Goal: Task Accomplishment & Management: Use online tool/utility

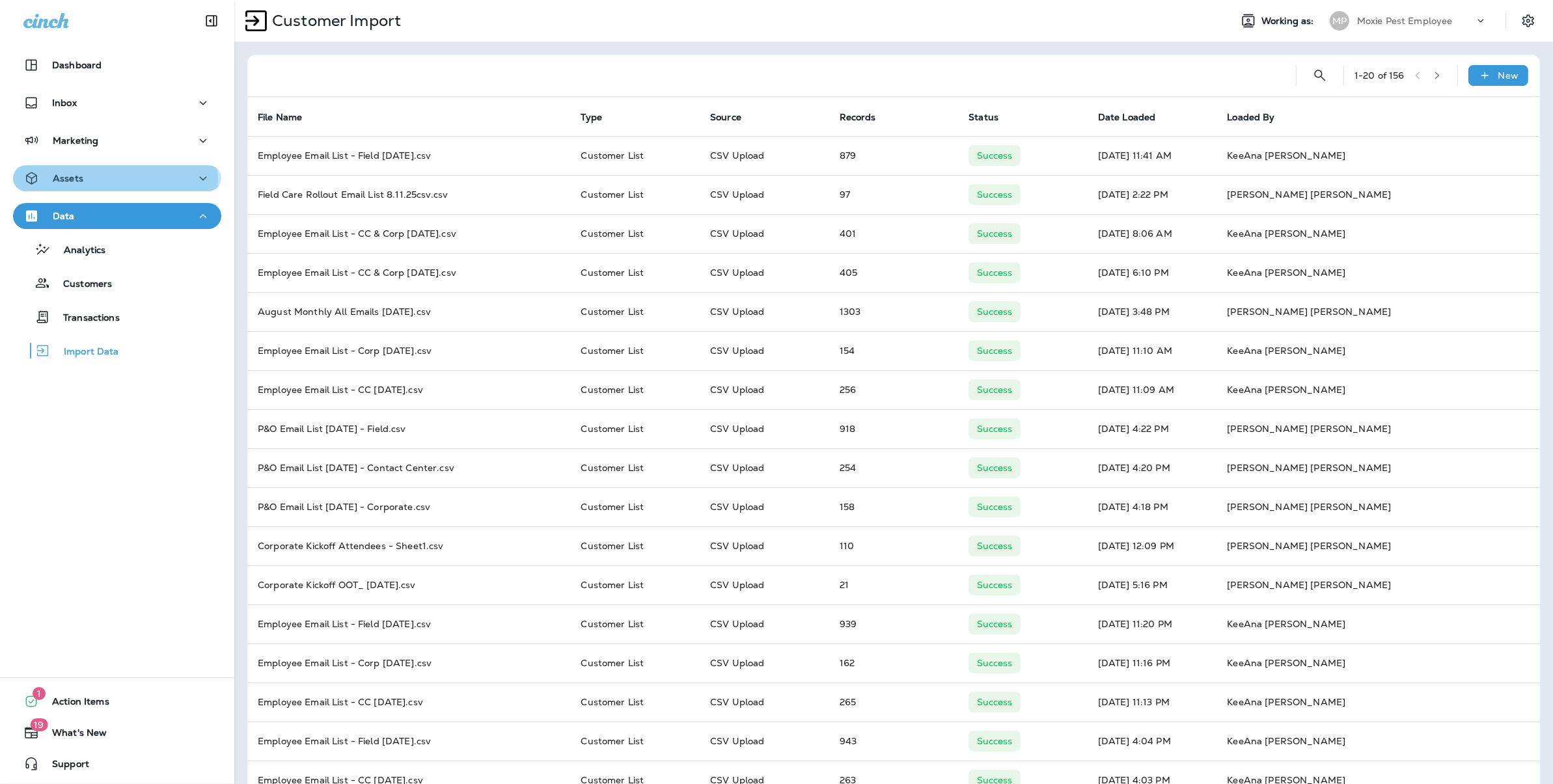
click at [115, 181] on div "Assets" at bounding box center [117, 179] width 187 height 17
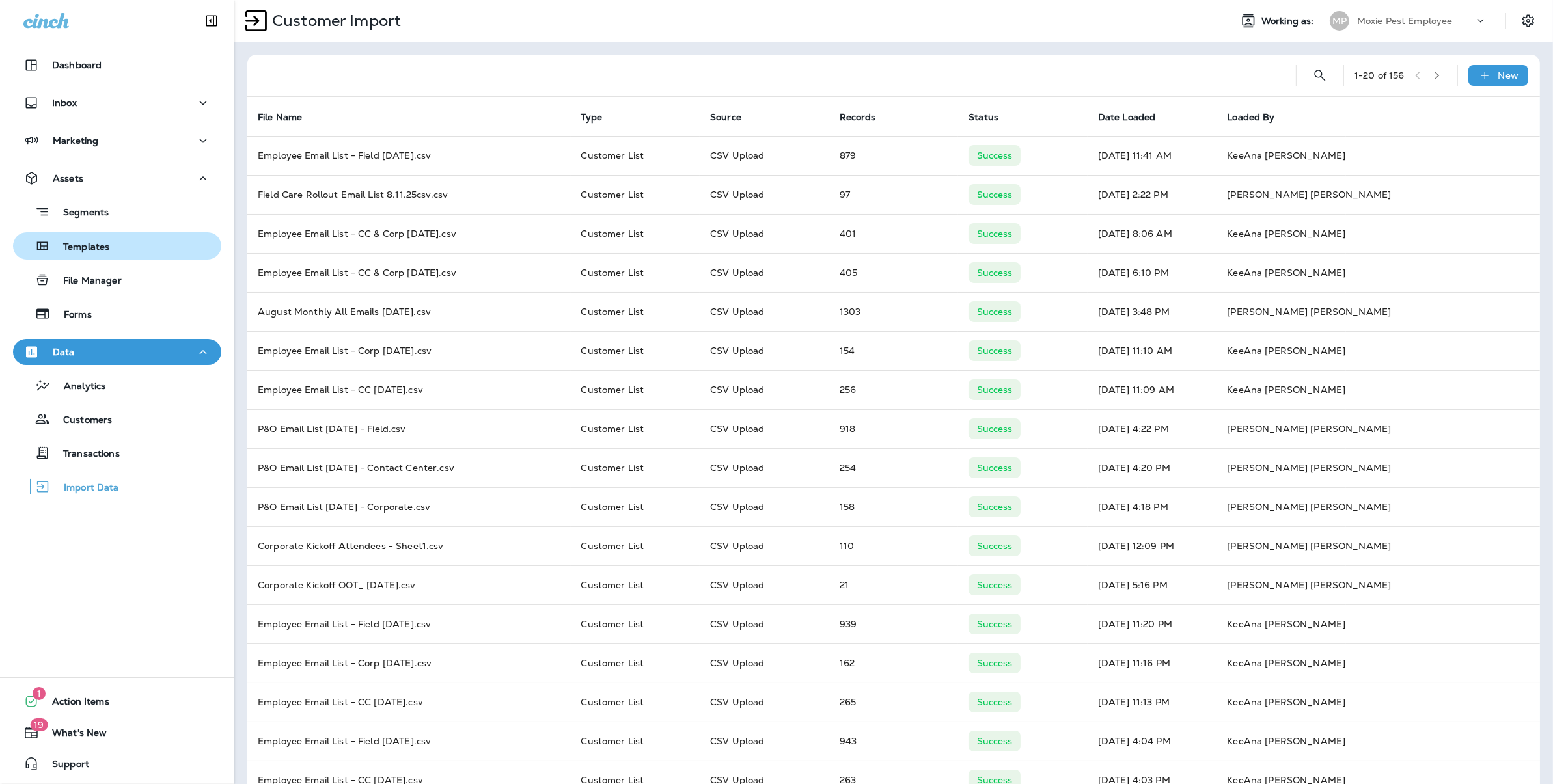
click at [92, 252] on p "Templates" at bounding box center [79, 247] width 59 height 12
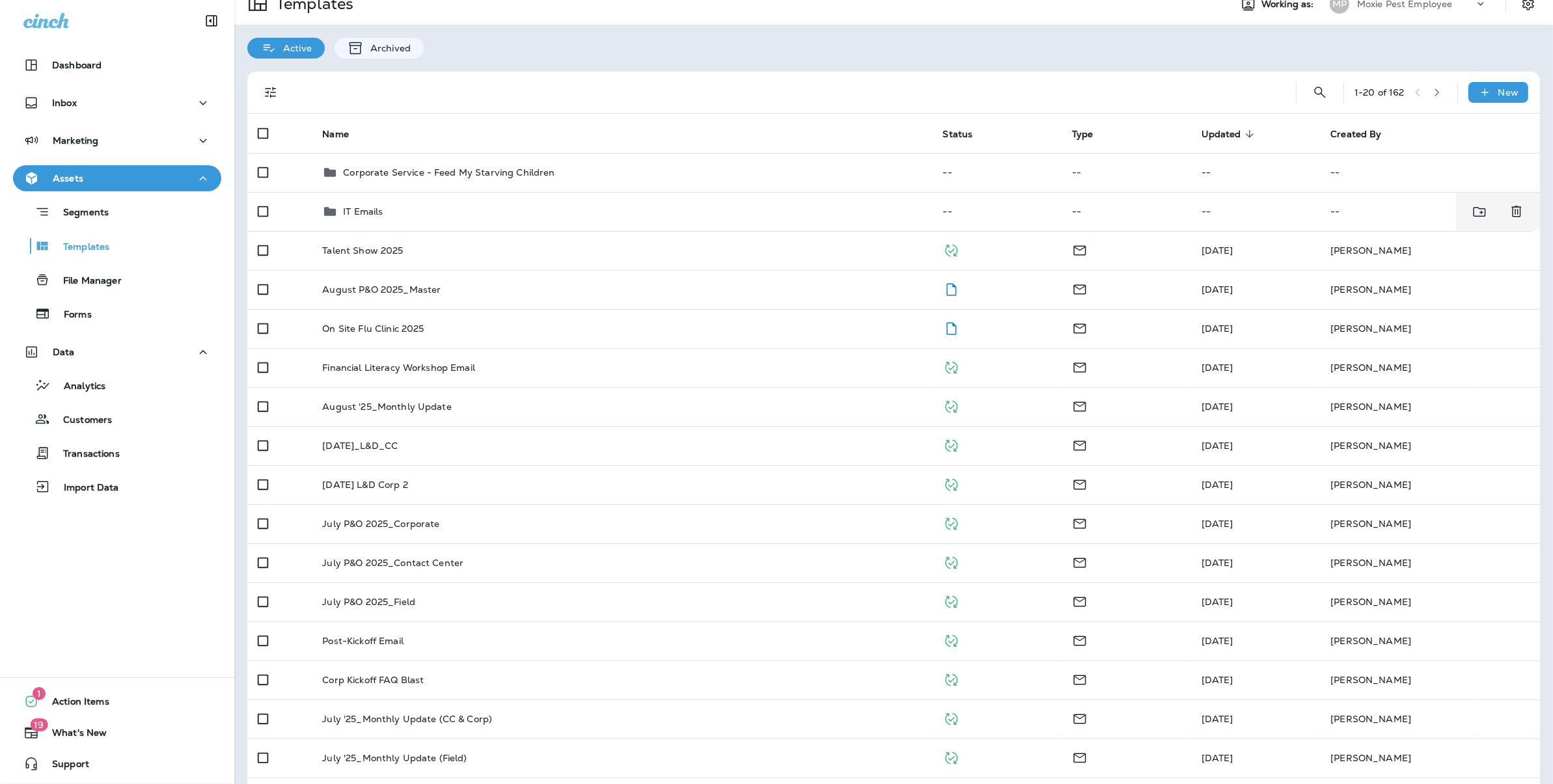
scroll to position [2, 0]
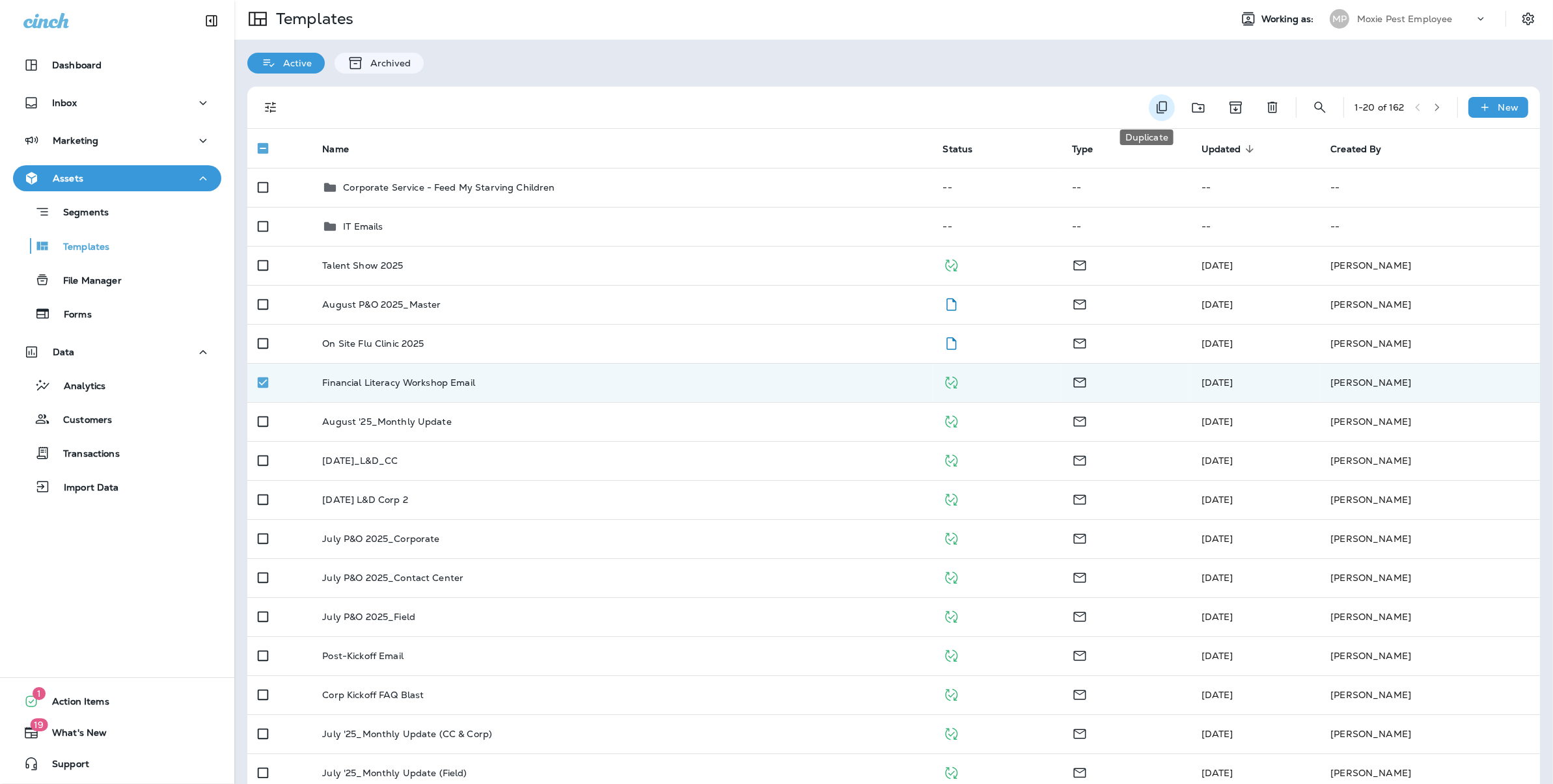
click at [1149, 107] on button "Duplicate" at bounding box center [1161, 107] width 26 height 26
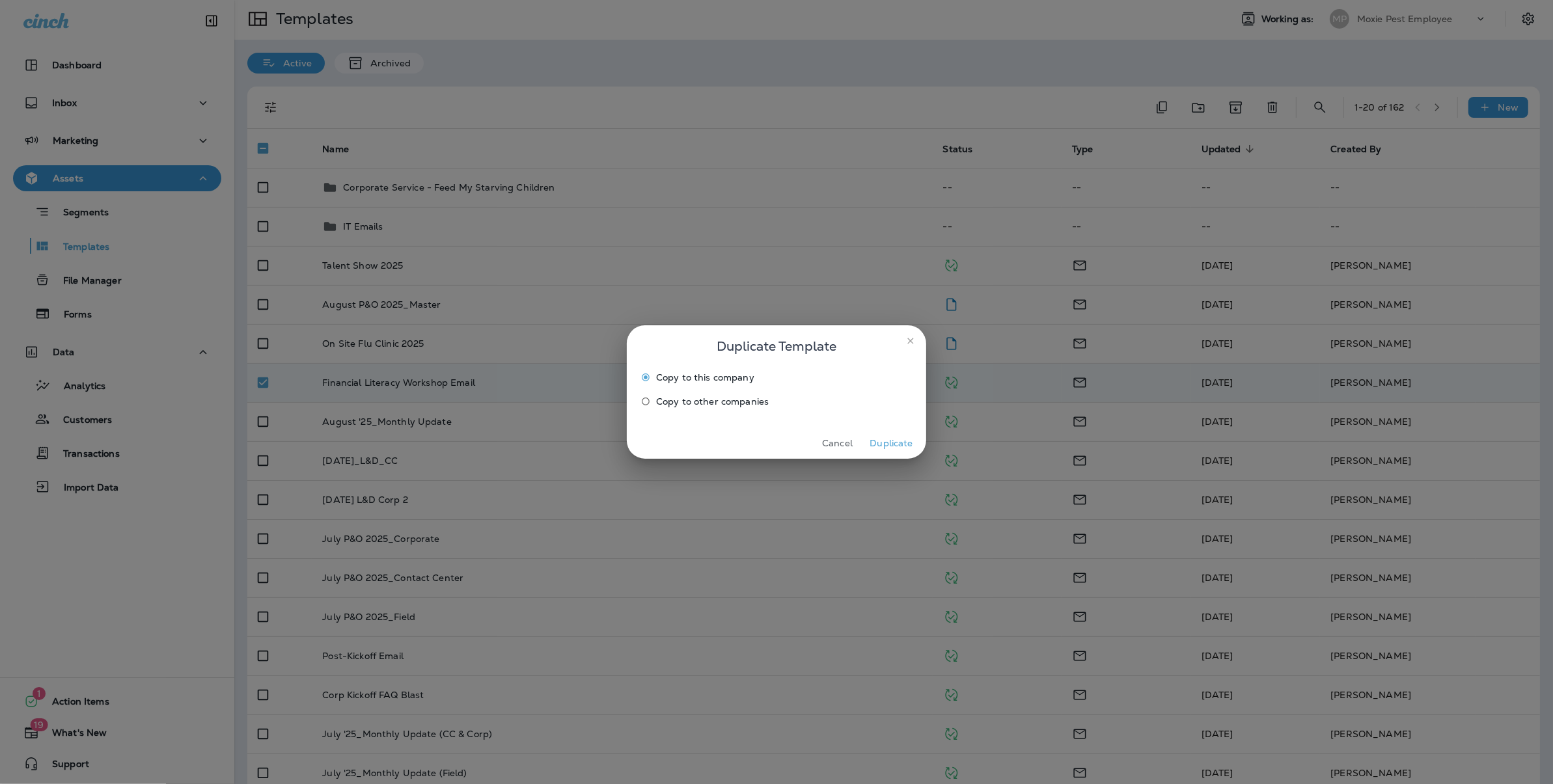
click at [895, 438] on button "Duplicate" at bounding box center [891, 443] width 49 height 20
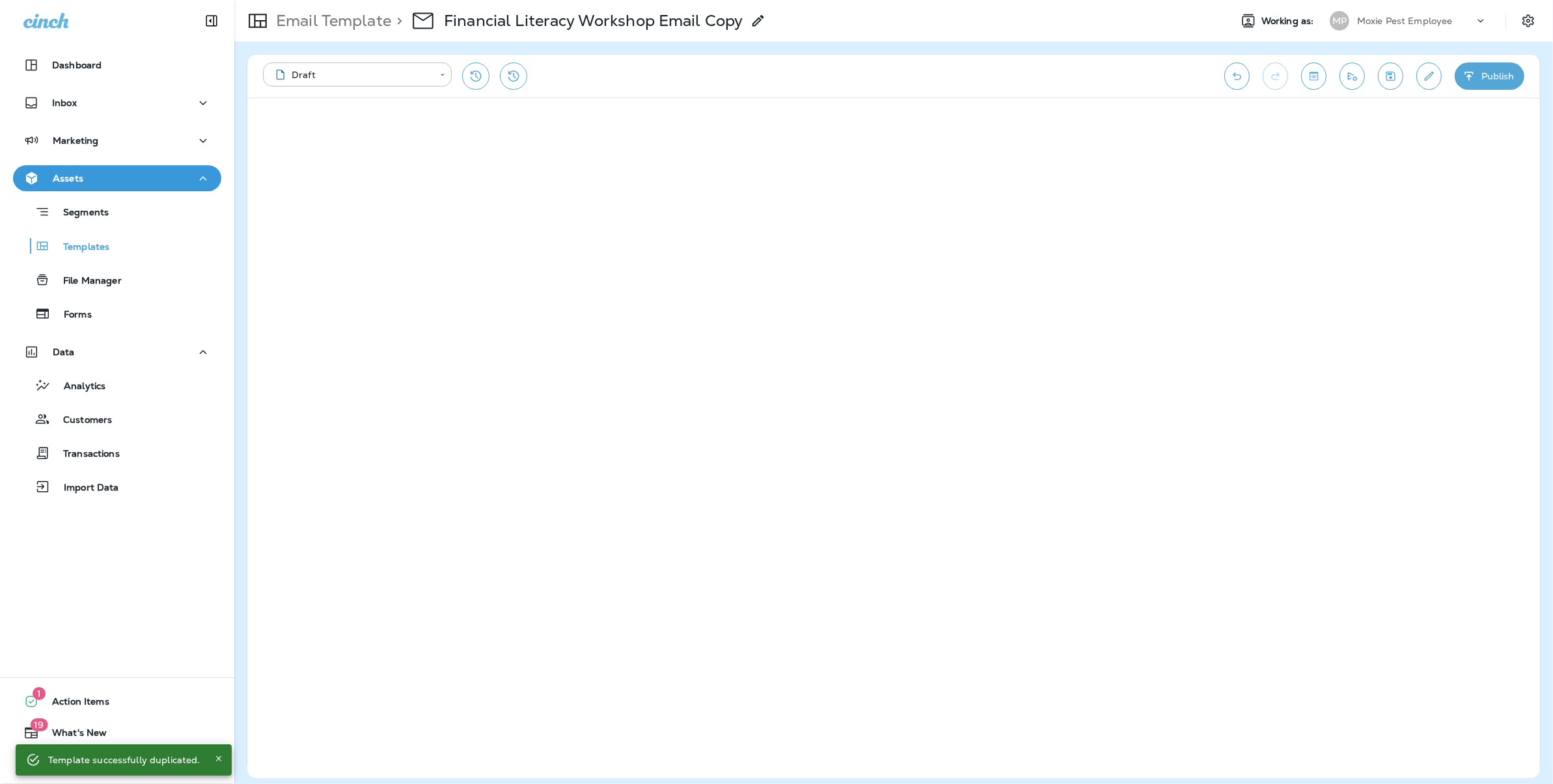
click at [756, 22] on use at bounding box center [758, 20] width 11 height 11
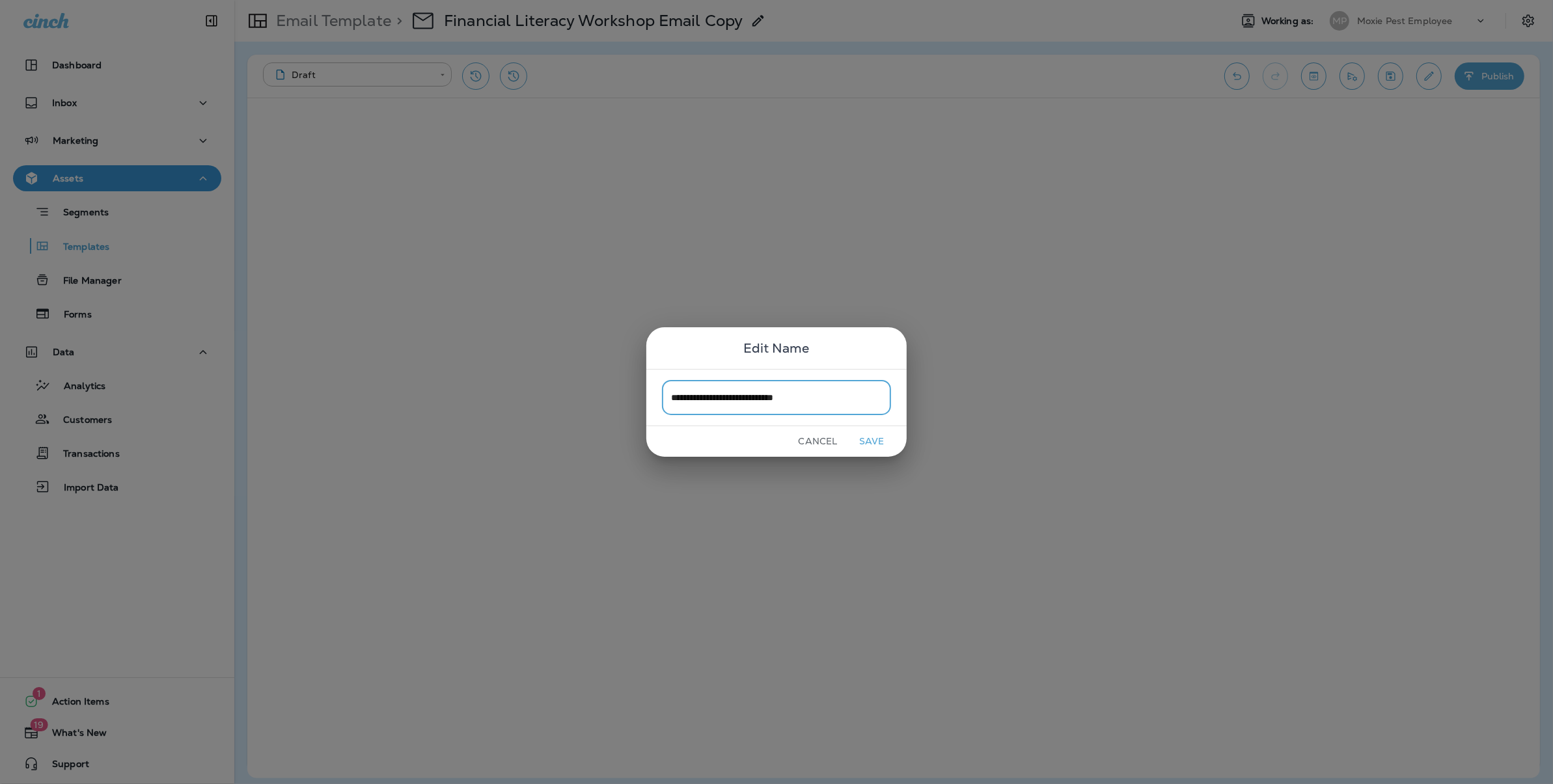
type input "**********"
click at [888, 432] on button "Save" at bounding box center [872, 441] width 49 height 20
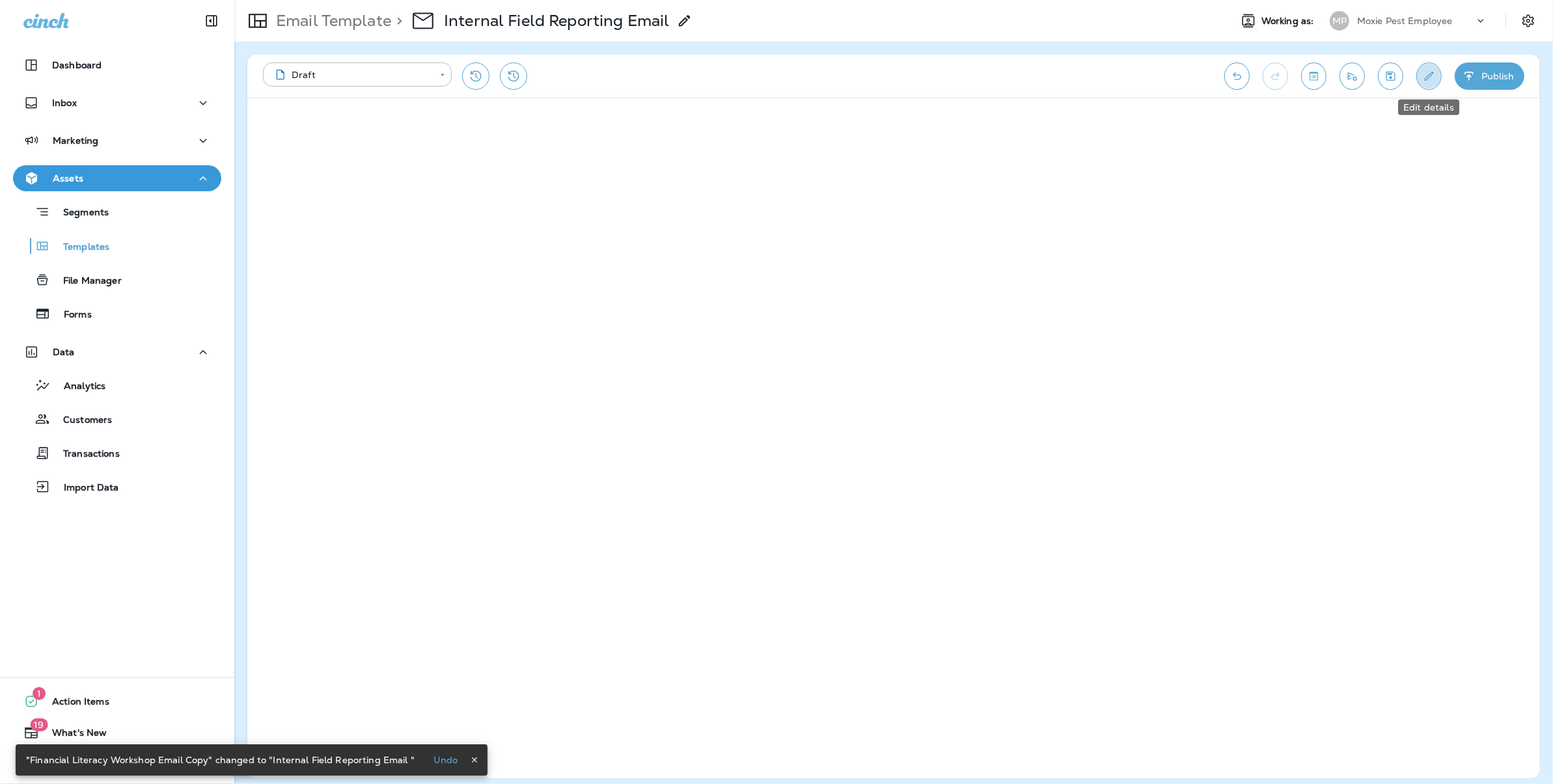
click at [1428, 73] on icon "Edit details" at bounding box center [1429, 75] width 14 height 13
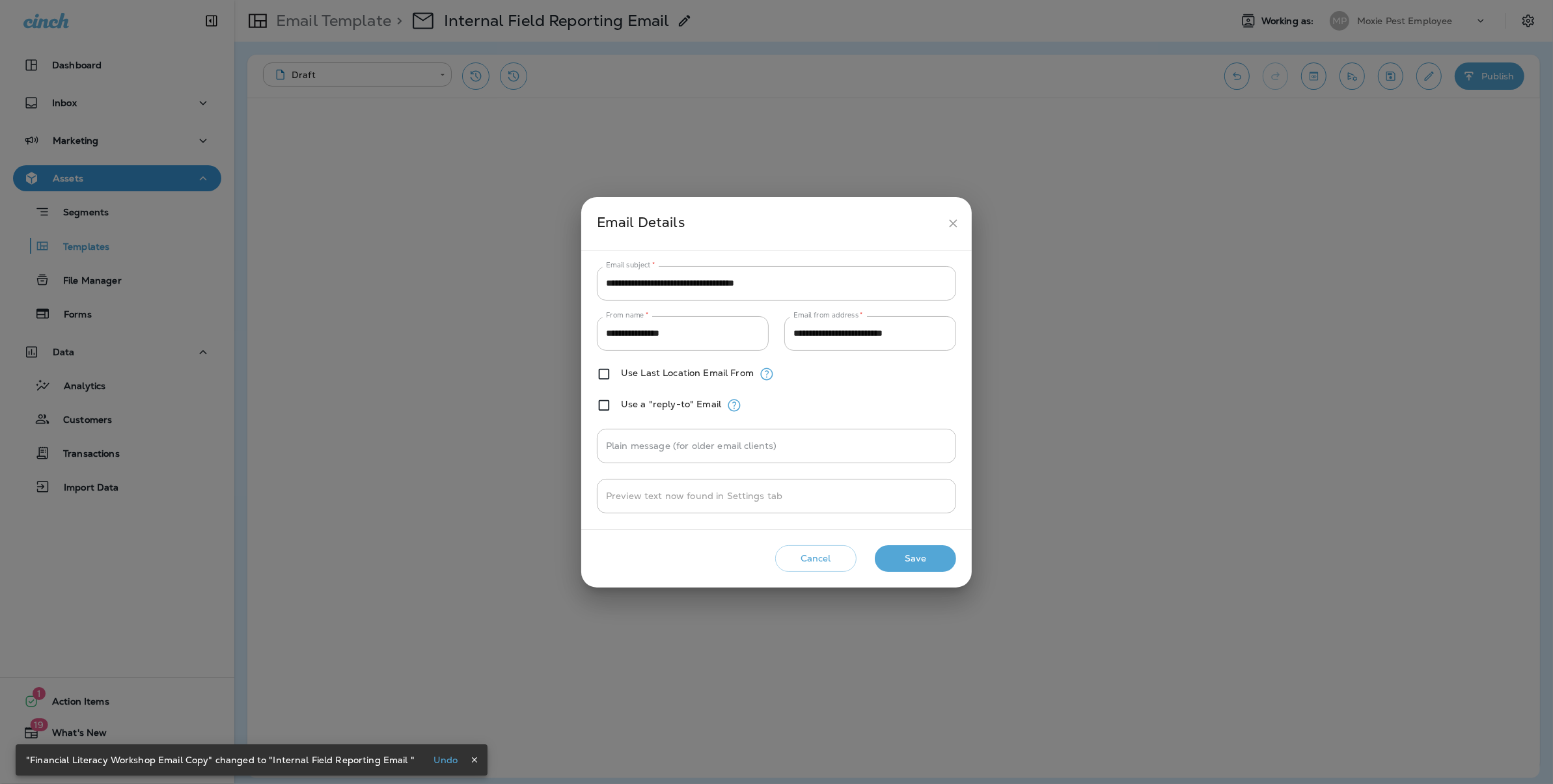
click at [816, 555] on button "Cancel" at bounding box center [816, 558] width 81 height 26
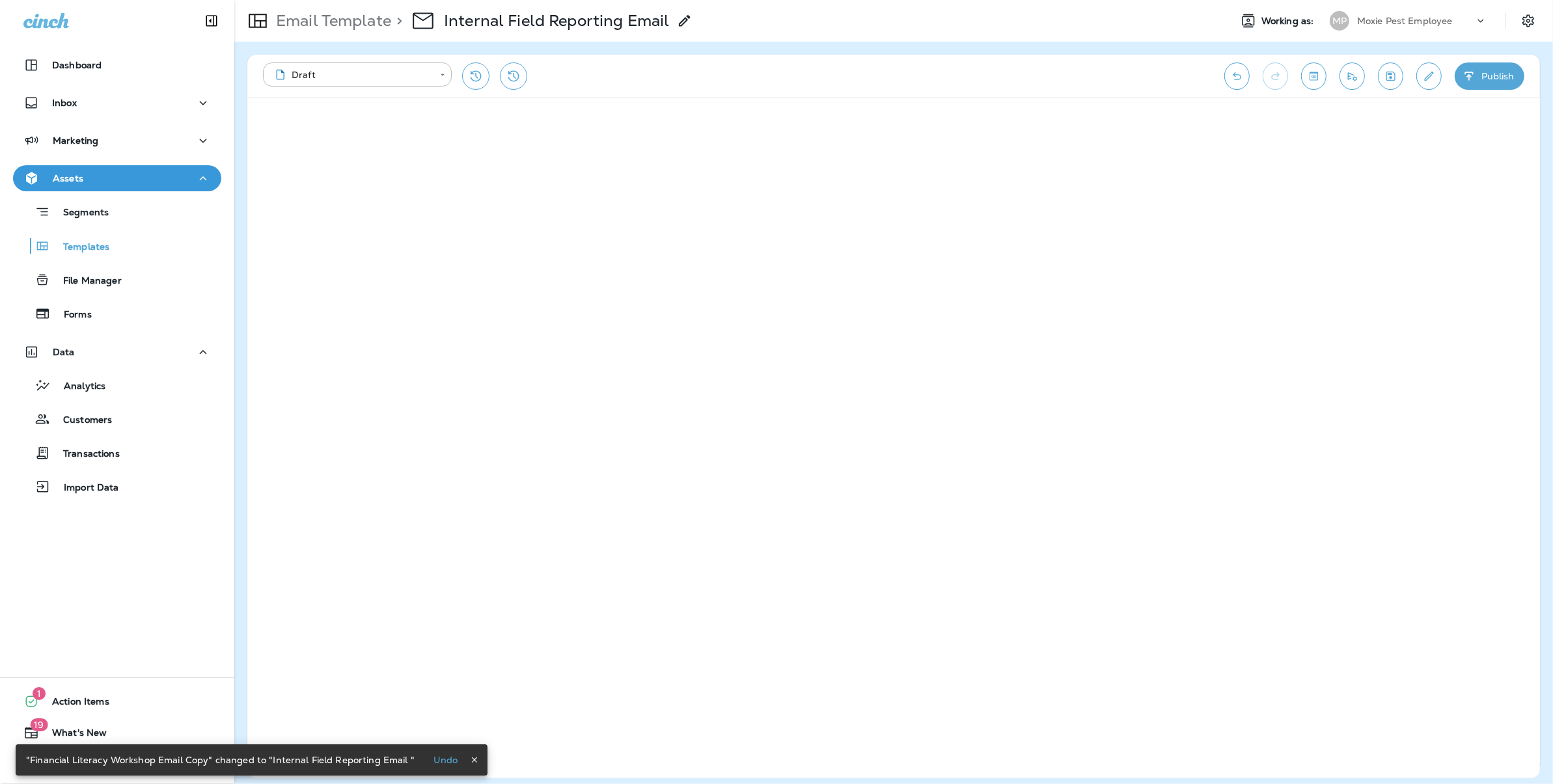
click at [655, 69] on div "**********" at bounding box center [737, 76] width 949 height 27
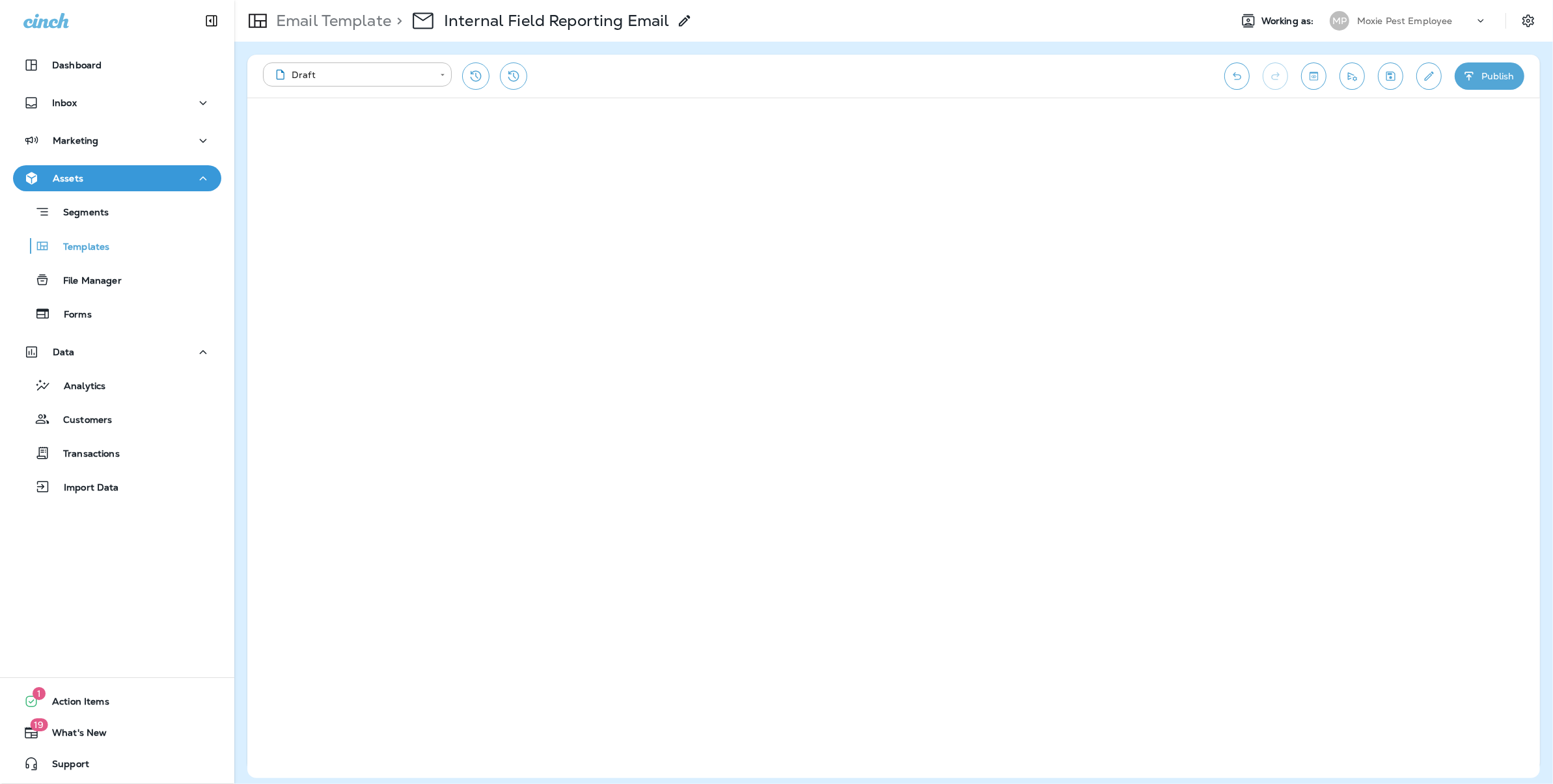
click at [1026, 33] on div "Email Template > Internal Field Reporting Email" at bounding box center [727, 20] width 986 height 36
click at [767, 40] on div "Email Template > Internal Field Reporting Email Working as: MP Moxie Pest Emplo…" at bounding box center [894, 20] width 1319 height 42
